Goal: Task Accomplishment & Management: Use online tool/utility

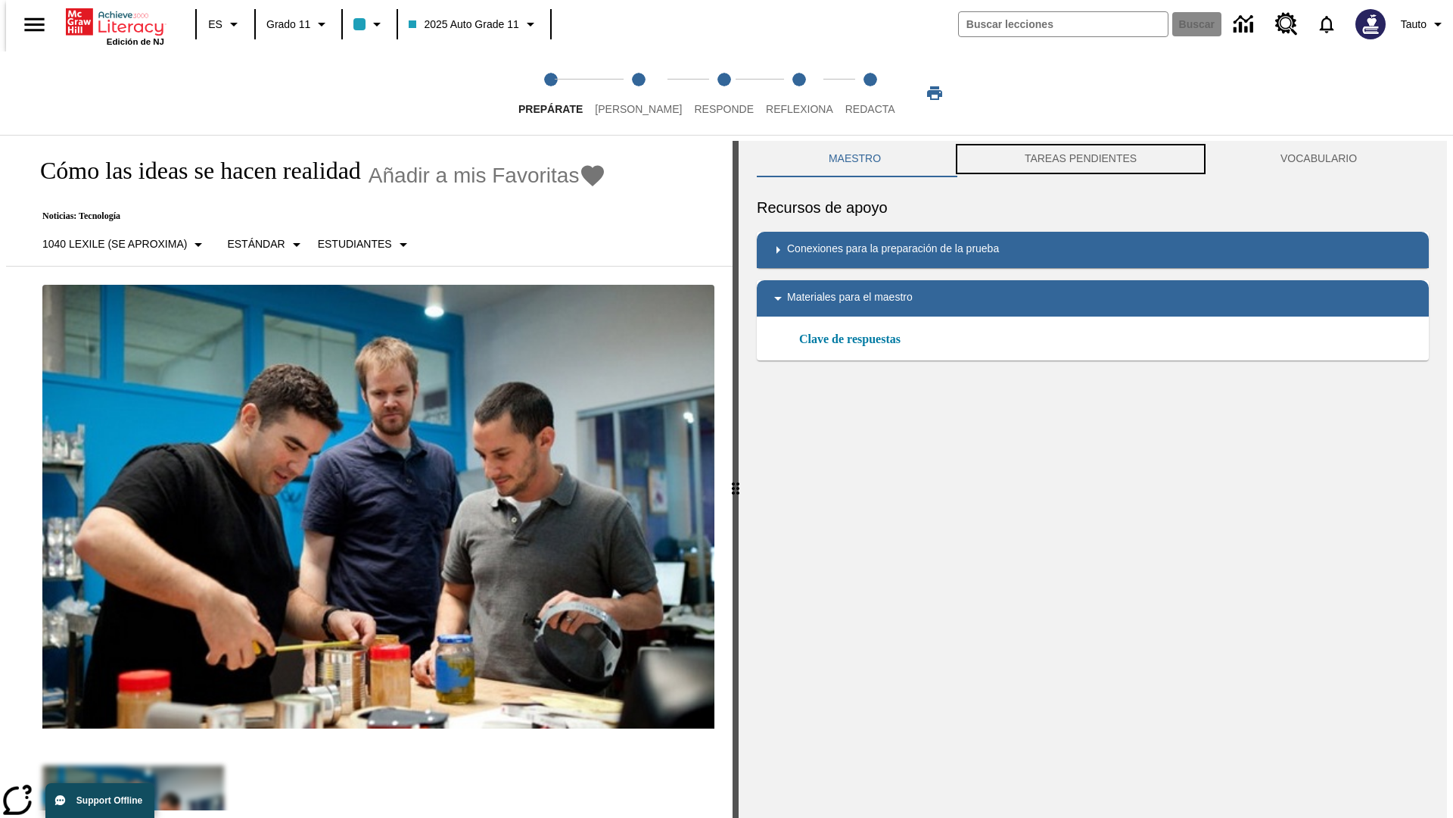
click at [1081, 159] on button "TAREAS PENDIENTES" at bounding box center [1081, 159] width 256 height 36
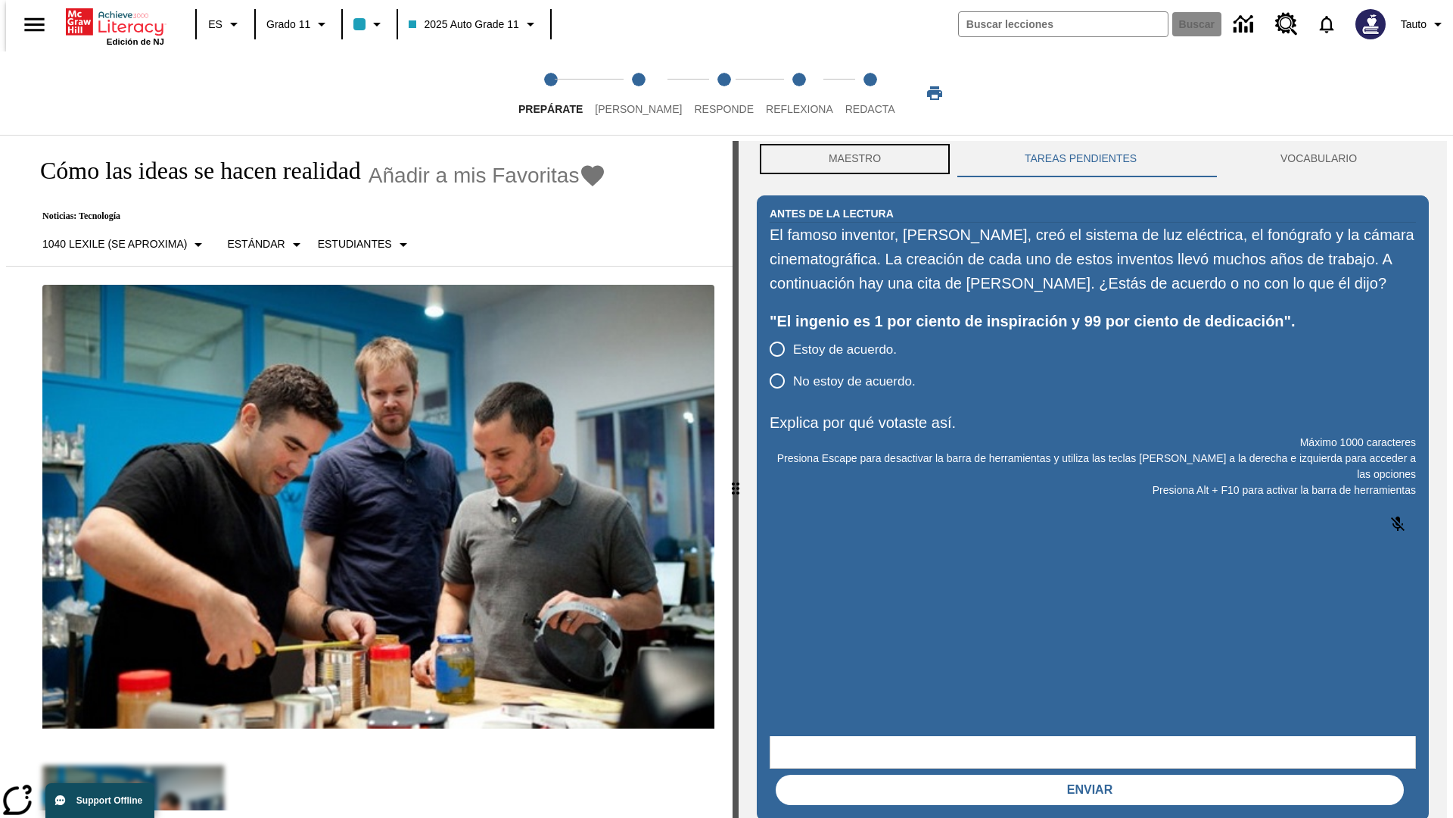
scroll to position [1, 0]
